Goal: Information Seeking & Learning: Learn about a topic

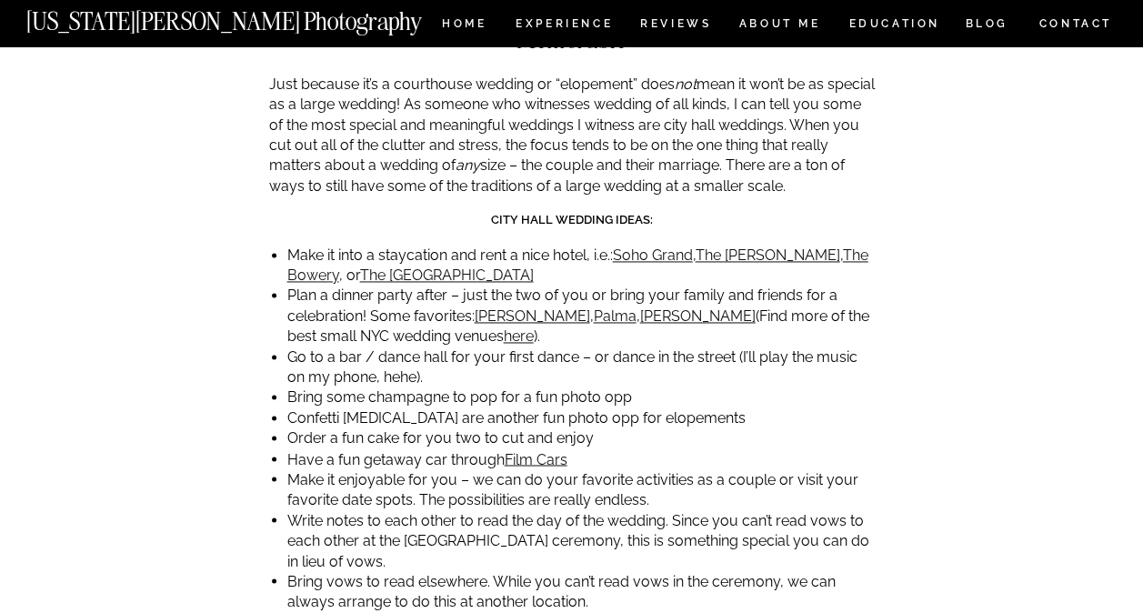
scroll to position [4690, 0]
click at [549, 449] on link "Film Cars" at bounding box center [536, 457] width 63 height 17
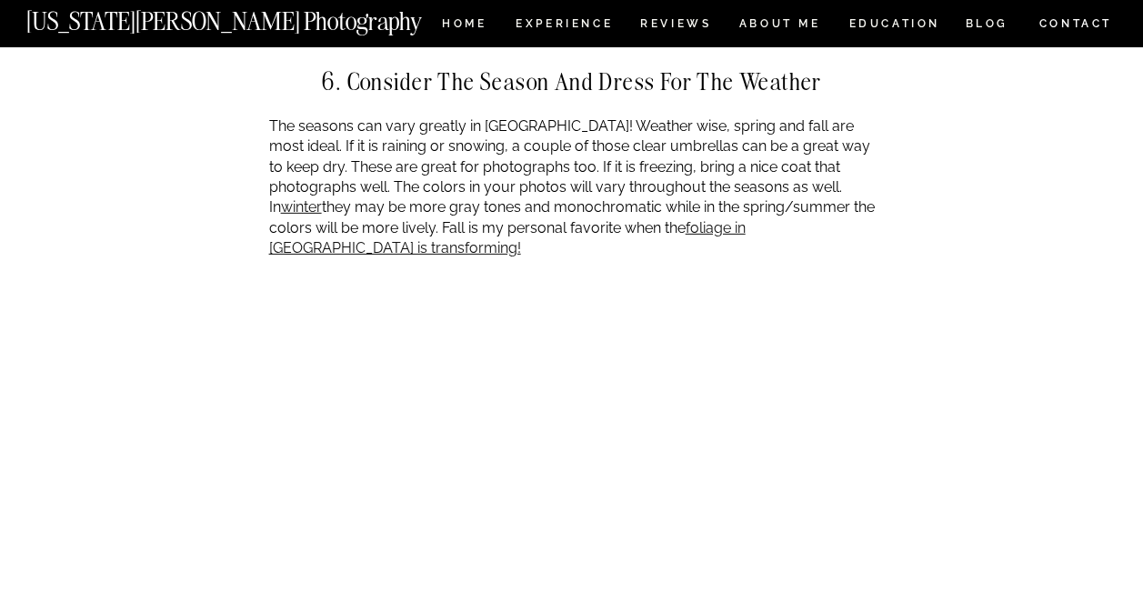
scroll to position [6145, 0]
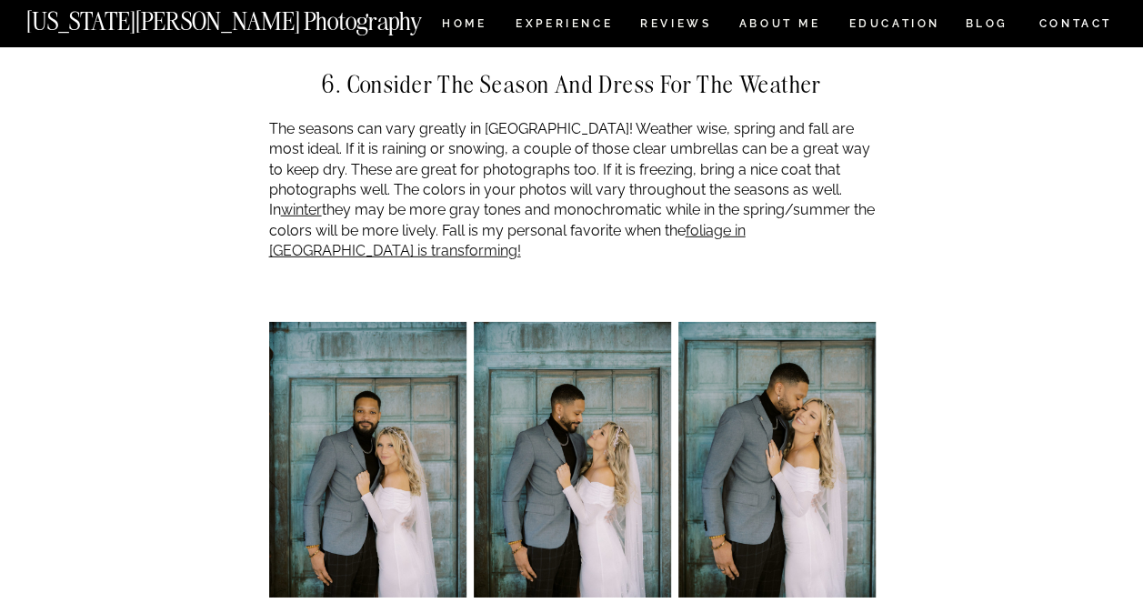
click at [329, 374] on img at bounding box center [367, 460] width 197 height 276
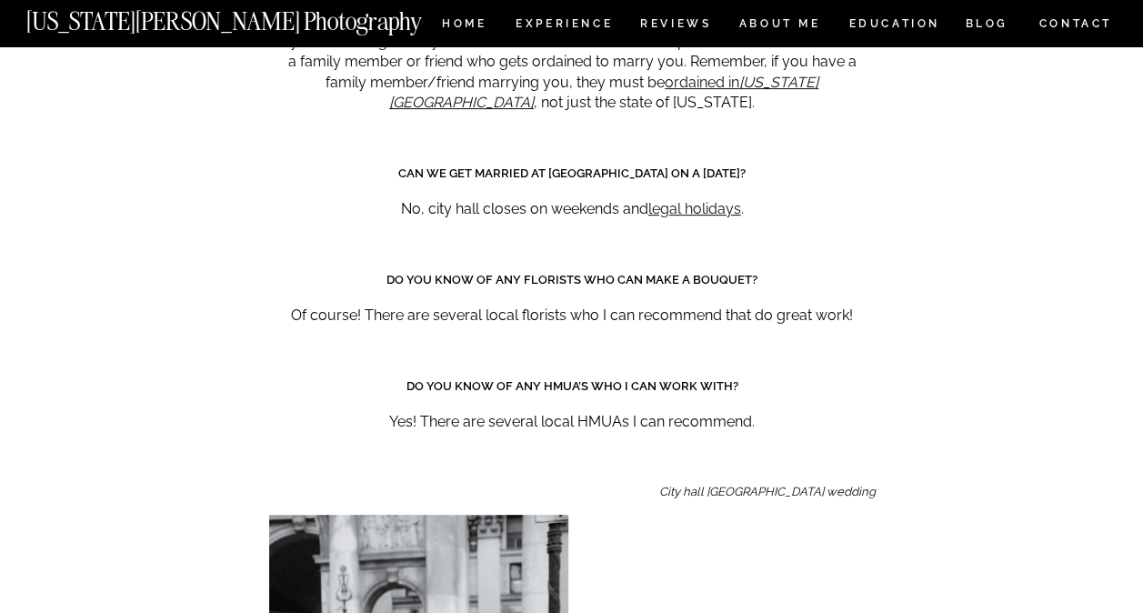
scroll to position [10414, 0]
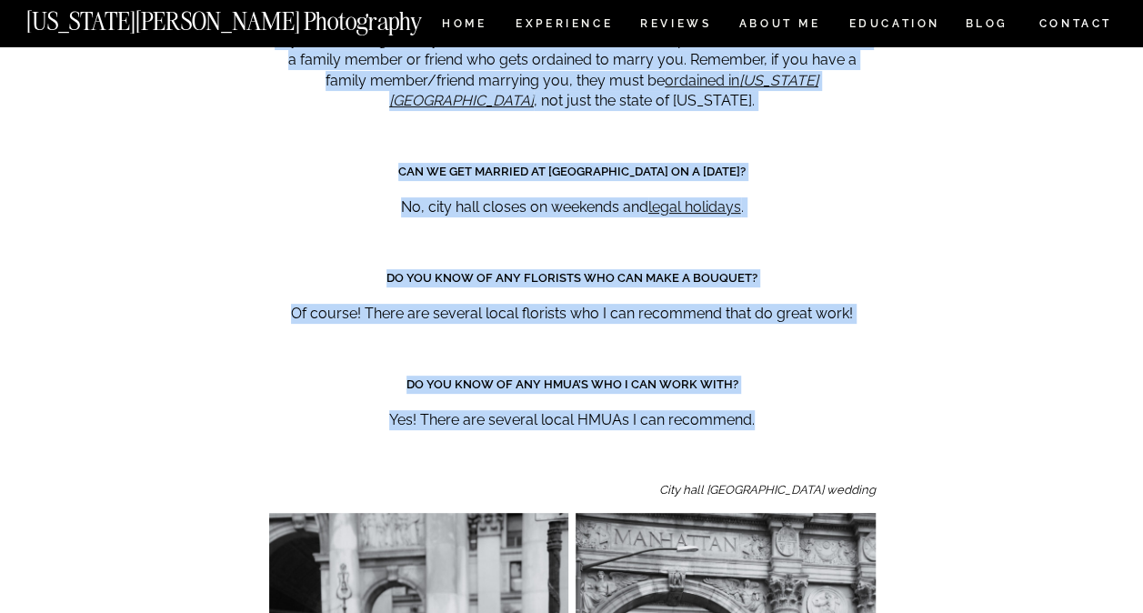
drag, startPoint x: 356, startPoint y: 365, endPoint x: 210, endPoint y: 421, distance: 156.8
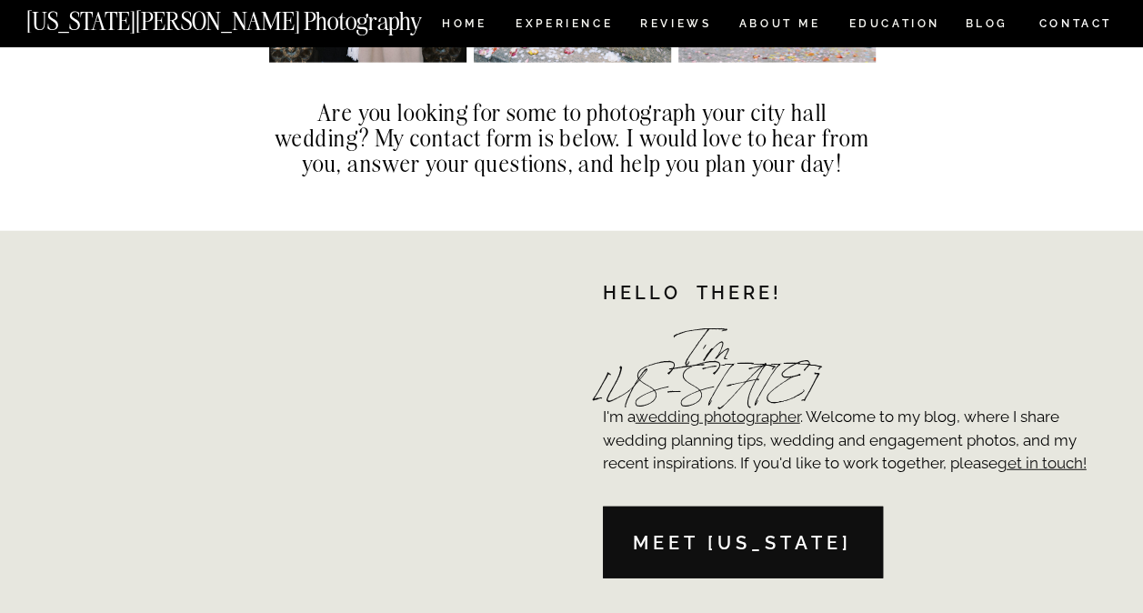
scroll to position [12441, 0]
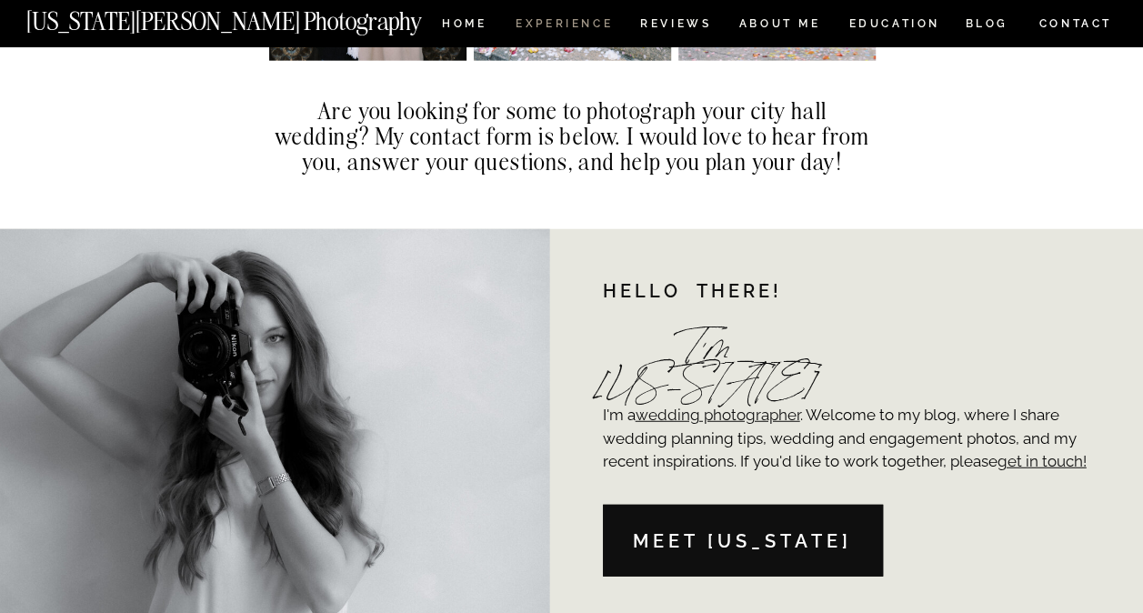
click at [571, 28] on nav "Experience" at bounding box center [562, 25] width 95 height 15
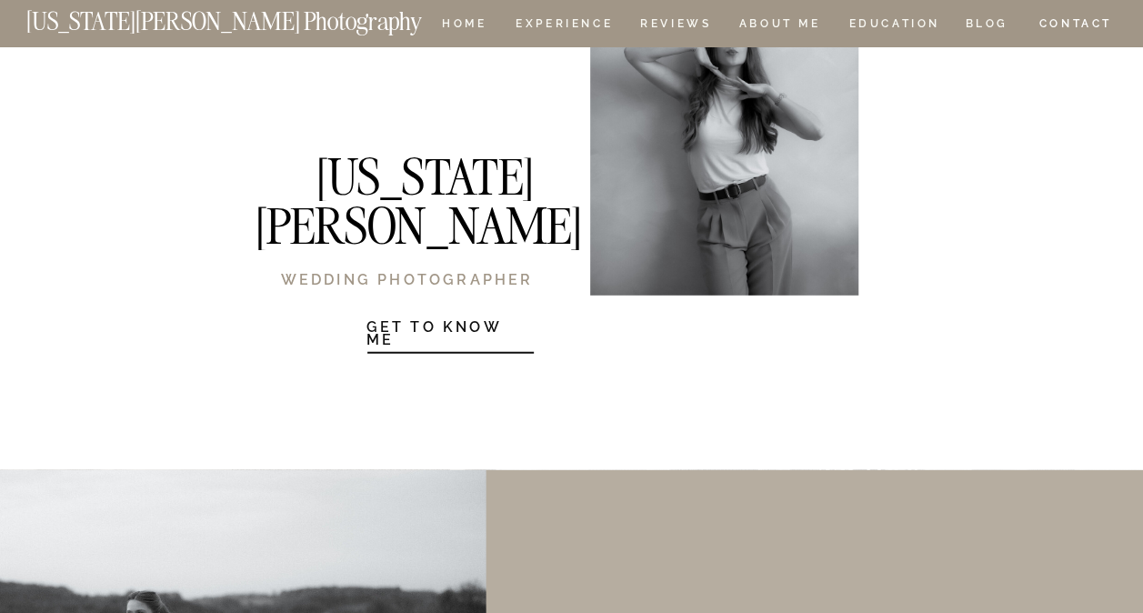
scroll to position [2406, 0]
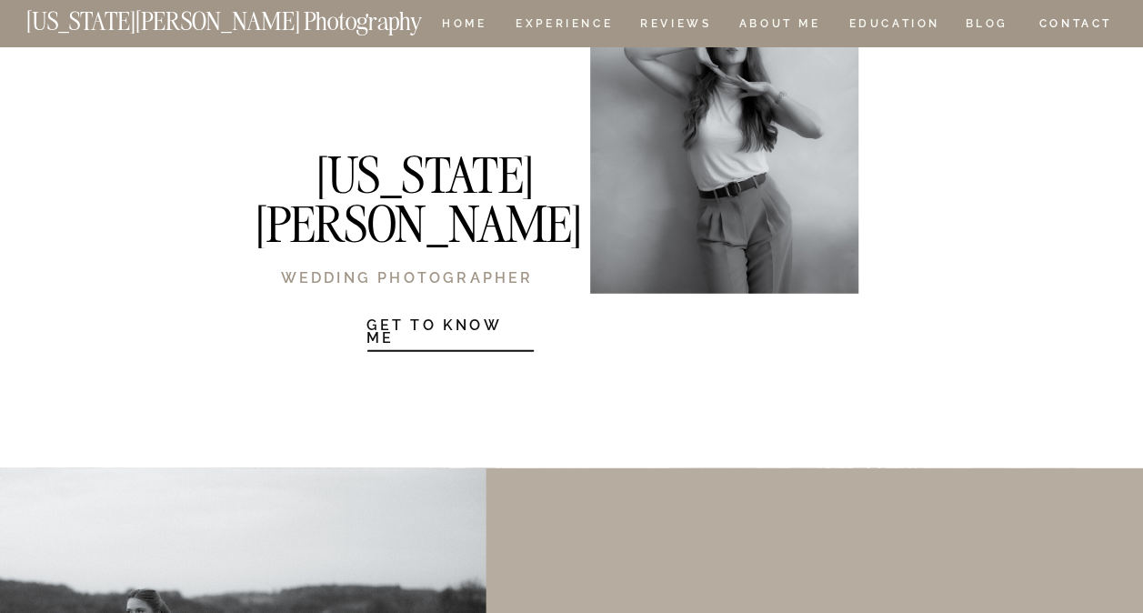
click at [462, 323] on h1 "Get to know Me" at bounding box center [449, 330] width 167 height 22
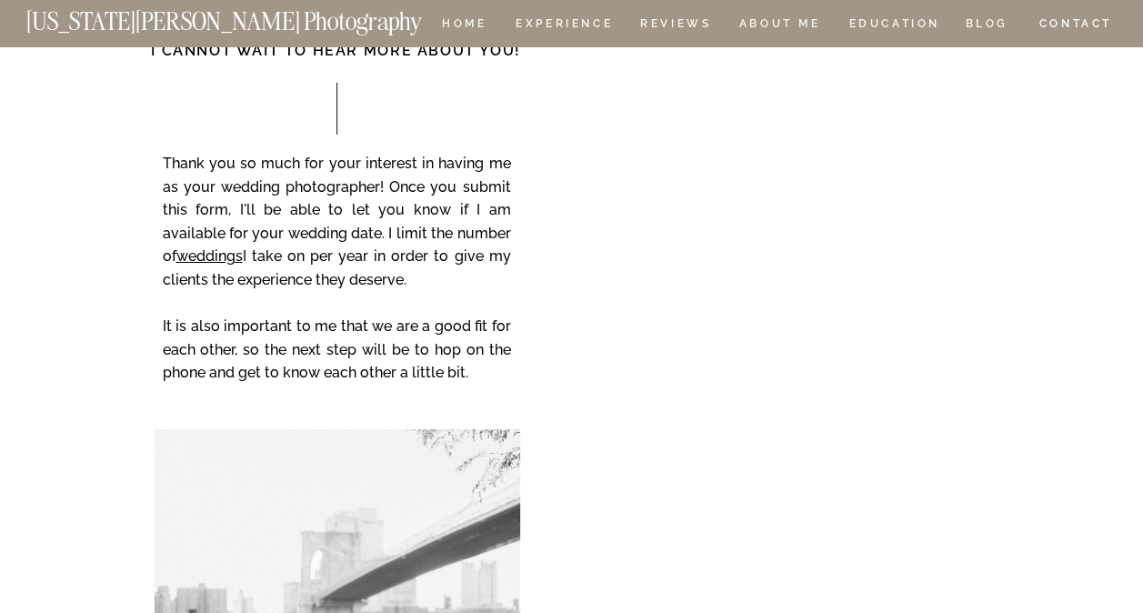
scroll to position [3022, 0]
